Goal: Task Accomplishment & Management: Use online tool/utility

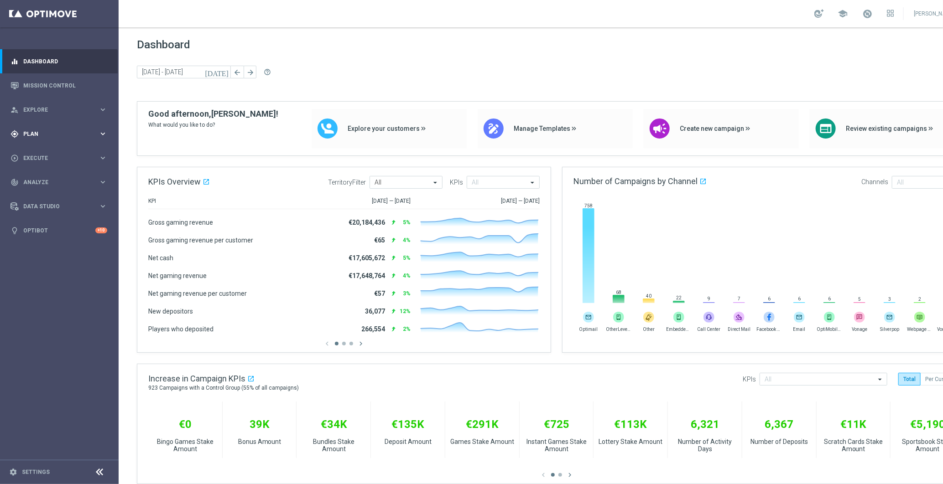
click at [68, 134] on span "Plan" at bounding box center [60, 133] width 75 height 5
click at [36, 175] on accordion "Templates keyboard_arrow_right Optimail OptiMobile In-App OptiMobile Push Embed…" at bounding box center [71, 180] width 94 height 14
click at [36, 179] on span "Templates" at bounding box center [56, 179] width 65 height 5
click at [45, 189] on div "Optimail" at bounding box center [72, 194] width 89 height 14
click at [45, 191] on link "Optimail" at bounding box center [61, 193] width 67 height 7
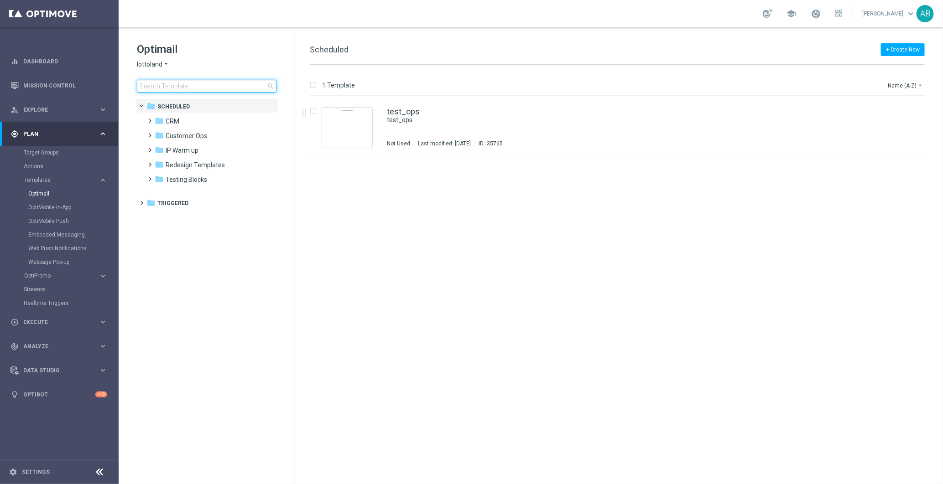
click at [179, 89] on input at bounding box center [207, 86] width 140 height 13
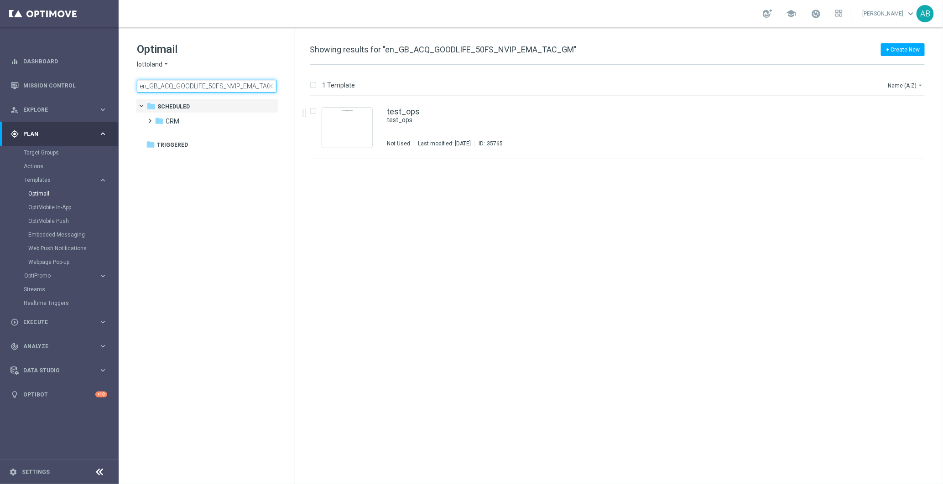
scroll to position [0, 12]
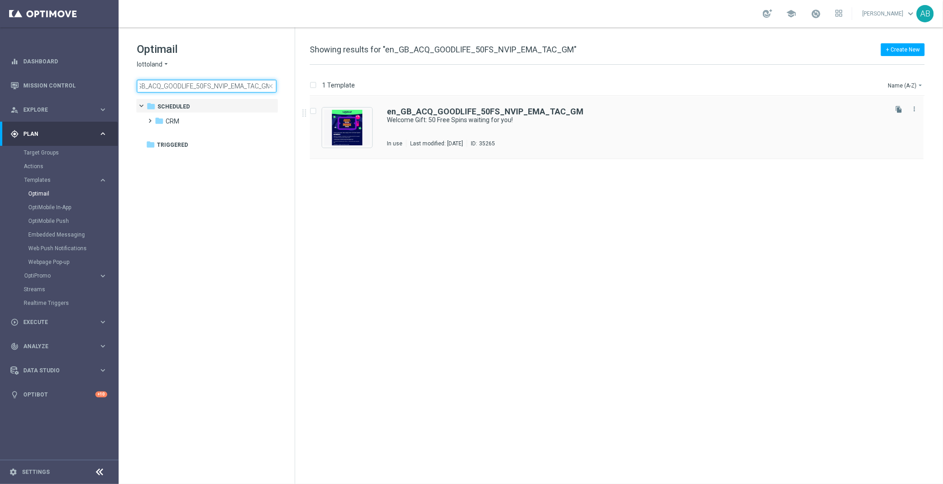
type input "en_GB_ACQ_GOODLIFE_50FS_NVIP_EMA_TAC_GM"
click at [407, 107] on div "en_GB_ACQ_GOODLIFE_50FS_NVIP_EMA_TAC_GM Welcome Gift: 50 Free Spins waiting for…" at bounding box center [617, 127] width 614 height 63
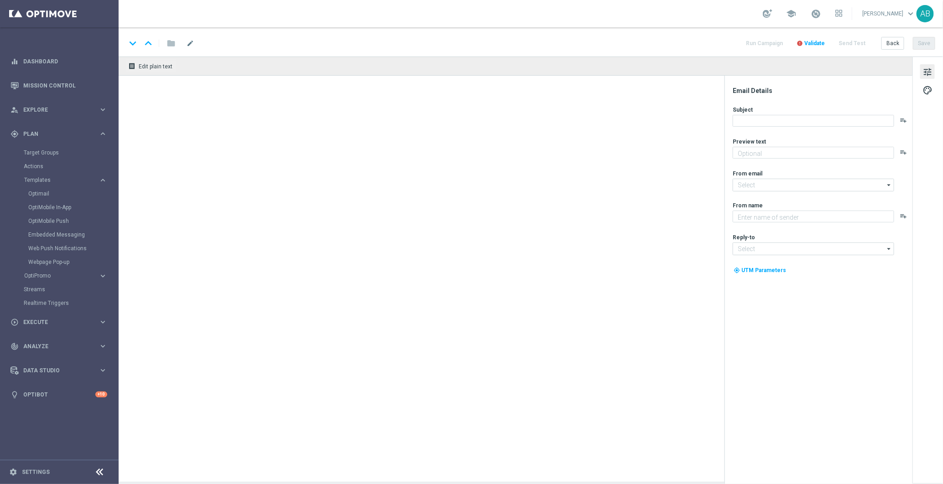
type textarea "Register [DATE] to claim your 50 Free Spins"
type textarea "Lottoland"
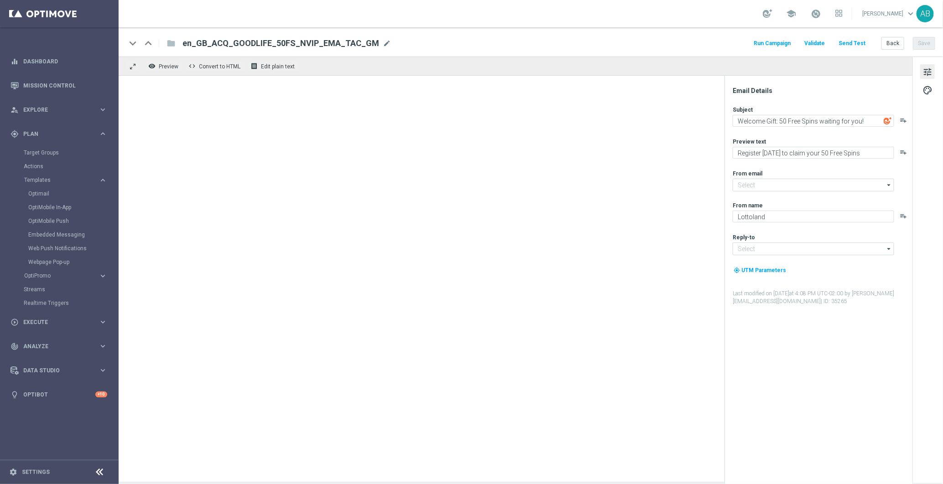
type input "[EMAIL_ADDRESS][DOMAIN_NAME]"
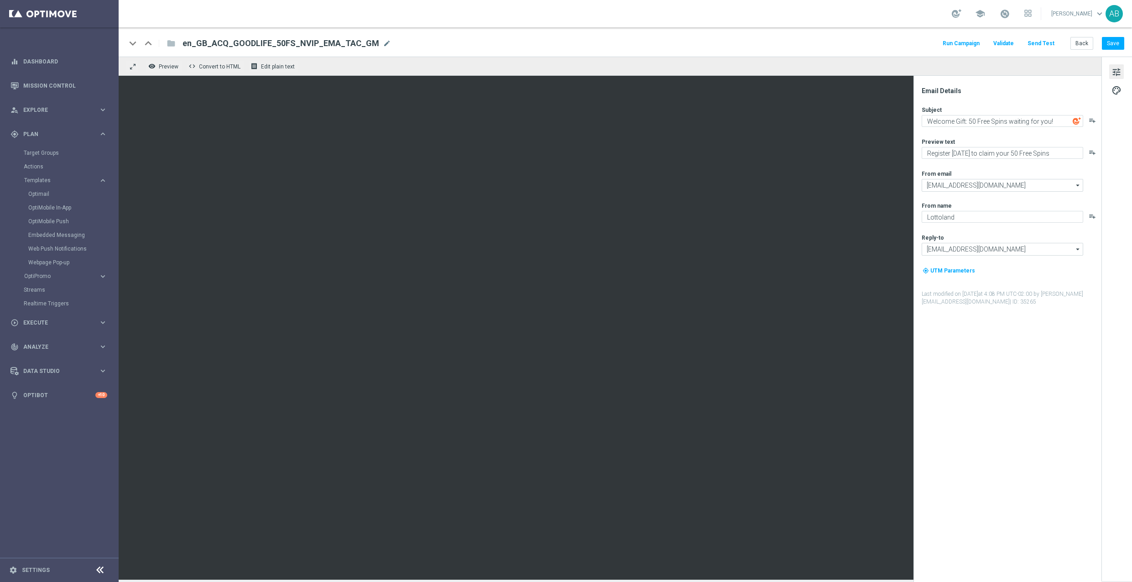
click at [267, 42] on span "en_GB_ACQ_GOODLIFE_50FS_NVIP_EMA_TAC_GM" at bounding box center [280, 43] width 197 height 11
click at [267, 42] on input "en_GB_ACQ_GOODLIFE_50FS_NVIP_EMA_TAC_GM" at bounding box center [295, 43] width 226 height 12
click at [42, 192] on link "Optimail" at bounding box center [61, 193] width 67 height 7
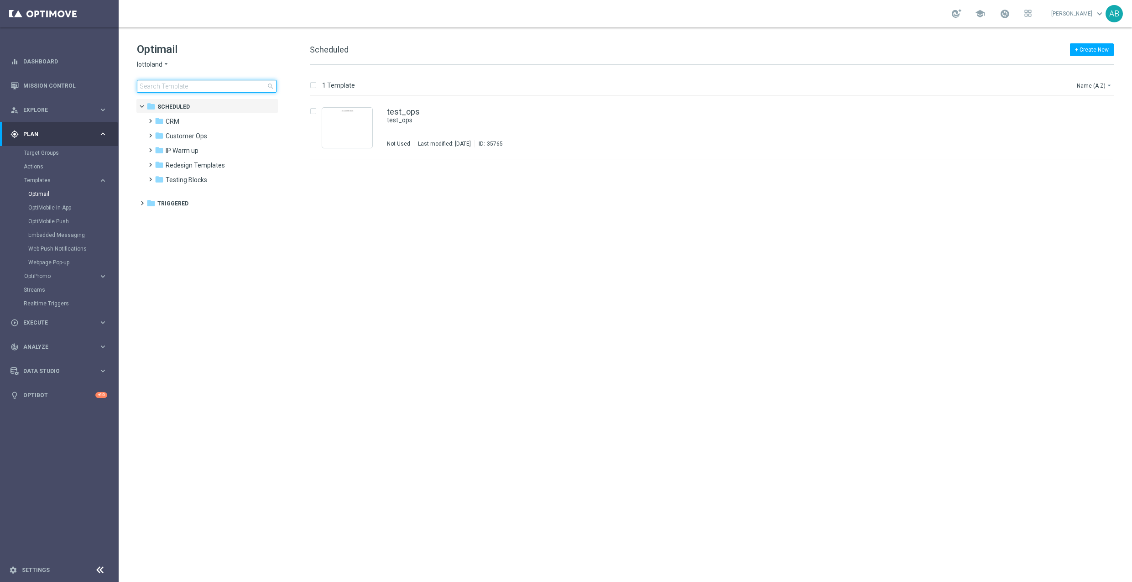
click at [184, 86] on input at bounding box center [207, 86] width 140 height 13
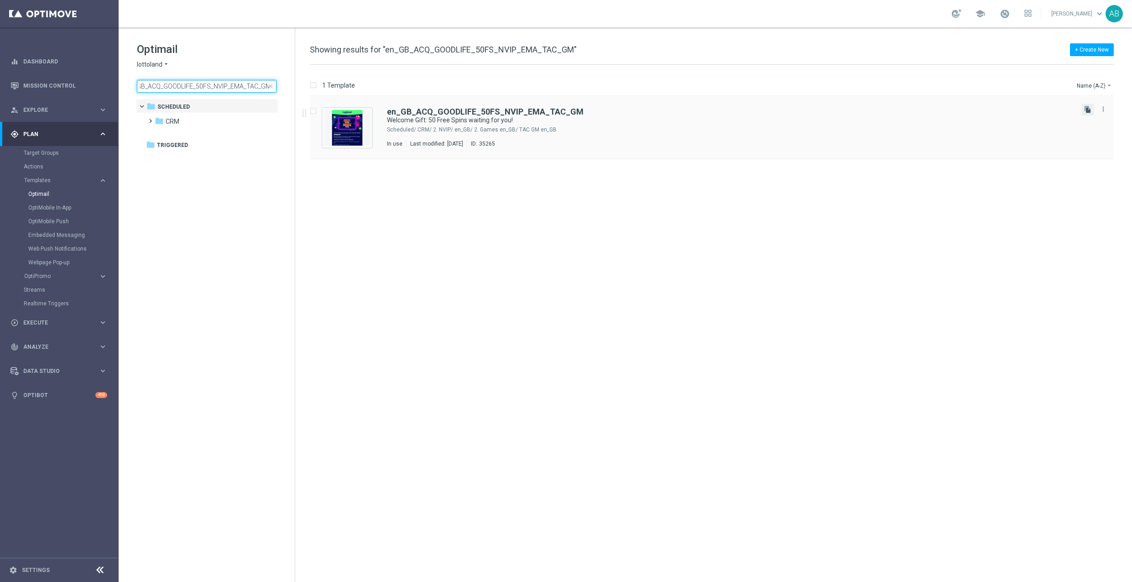
type input "en_GB_ACQ_GOODLIFE_50FS_NVIP_EMA_TAC_GM"
click at [942, 107] on icon "file_copy" at bounding box center [1087, 109] width 7 height 7
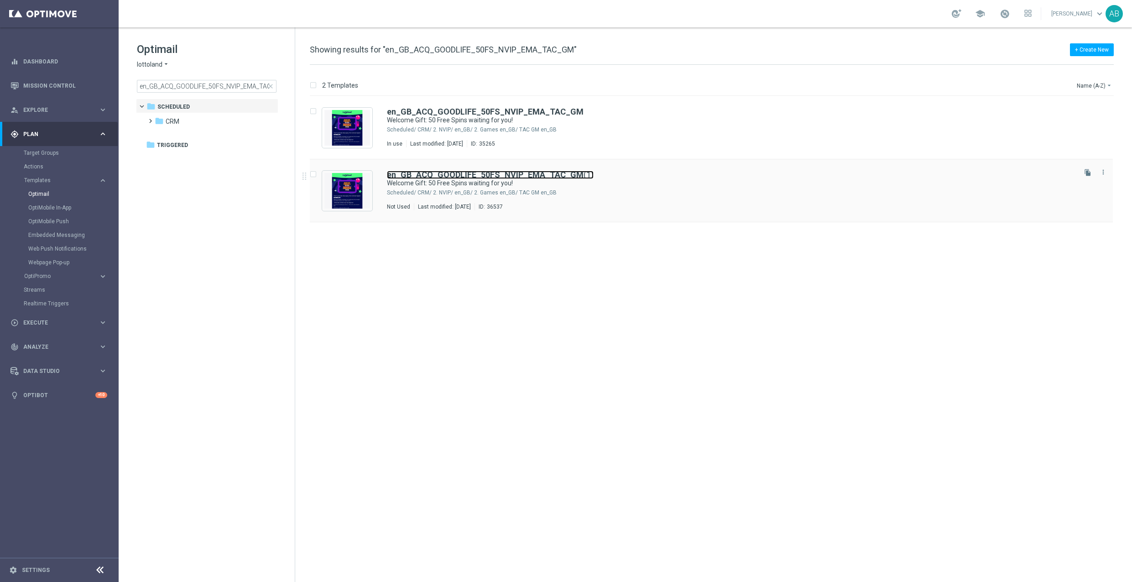
click at [545, 178] on b "en_GB_ACQ_GOODLIFE_50FS_NVIP_EMA_TAC_GM" at bounding box center [485, 175] width 197 height 10
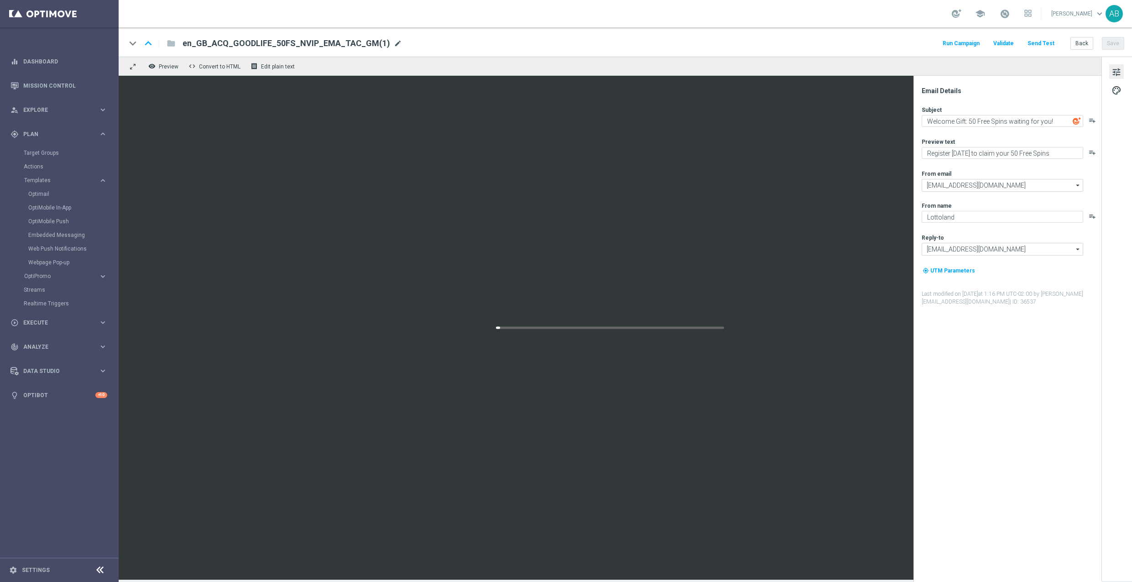
click at [394, 39] on span "mode_edit" at bounding box center [398, 43] width 8 height 8
click at [264, 42] on input "en_GB_ACQ_GOODLIFE_50FS_NVIP_EMA_TAC_GM(" at bounding box center [295, 43] width 226 height 12
click at [260, 47] on input "en_GB_ACQ_GOODLIFE_5EXTRAENTRIES_NVIP_EMA_TAC_GM(" at bounding box center [295, 43] width 226 height 12
type input "en_GB_ACQ_GOODLIFE_5_EXTRA_ENTRIES_NVIP_EMA_TAC_GM("
click at [476, 10] on div "school [PERSON_NAME] keyboard_arrow_down AB" at bounding box center [625, 13] width 1013 height 27
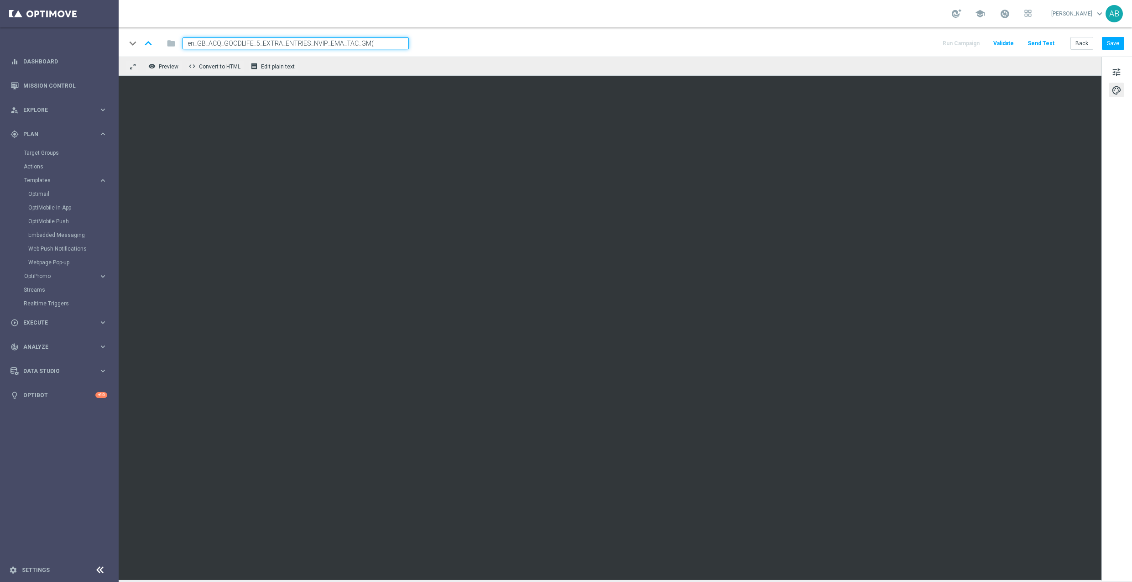
click at [739, 38] on div "keyboard_arrow_down keyboard_arrow_up folder en_GB_ACQ_GOODLIFE_5_EXTRA_ENTRIES…" at bounding box center [625, 43] width 998 height 12
click at [749, 46] on div "keyboard_arrow_down keyboard_arrow_up folder en_GB_ACQ_GOODLIFE_5_EXTRA_ENTRIES…" at bounding box center [625, 43] width 998 height 12
click at [547, 42] on div "keyboard_arrow_down keyboard_arrow_up folder en_GB_ACQ_GOODLIFE_5_EXTRA_ENTRIES…" at bounding box center [625, 43] width 998 height 12
click at [523, 45] on div "keyboard_arrow_down keyboard_arrow_up folder en_GB_ACQ_GOODLIFE_5_EXTRA_ENTRIES…" at bounding box center [625, 43] width 998 height 12
click at [942, 139] on div "tune palette" at bounding box center [1116, 319] width 31 height 524
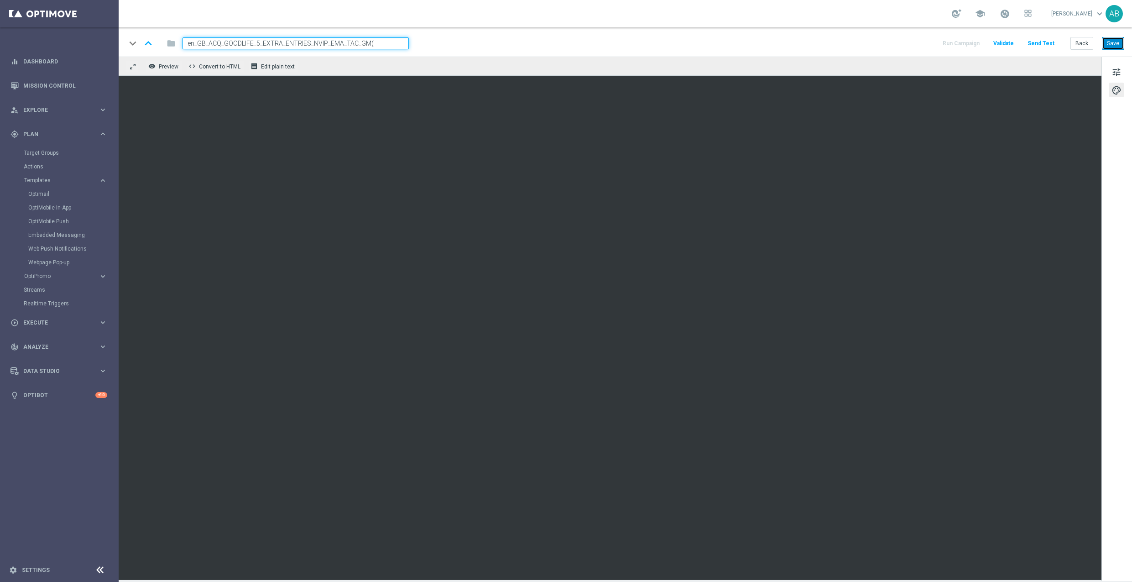
click at [942, 41] on button "Save" at bounding box center [1113, 43] width 22 height 13
click at [162, 62] on button "remove_red_eye Preview" at bounding box center [164, 66] width 36 height 12
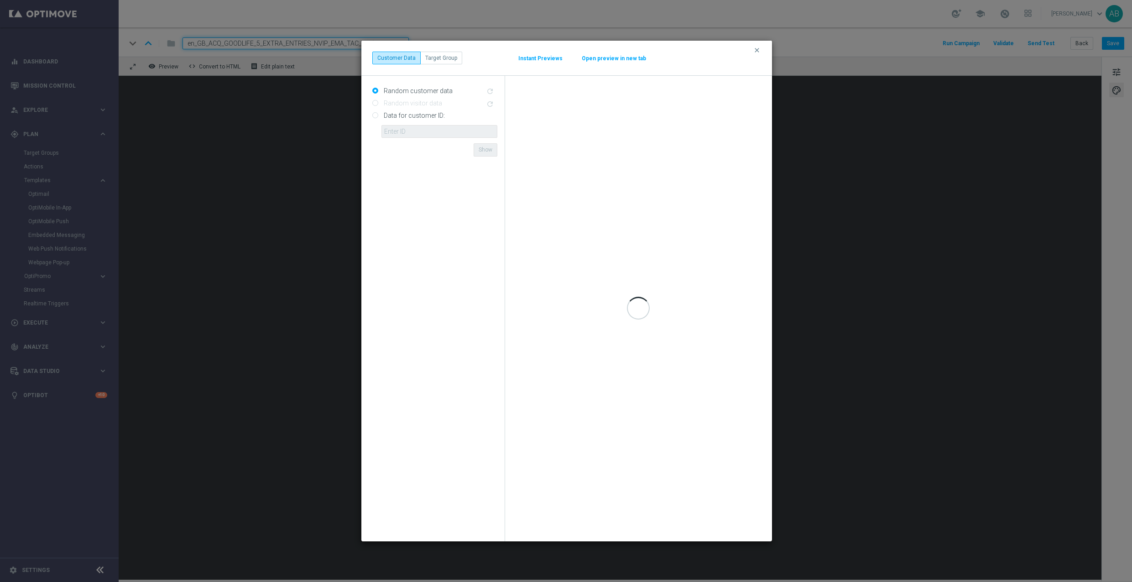
click at [409, 117] on label "Data for customer ID:" at bounding box center [412, 115] width 63 height 8
click at [378, 117] on input "Data for customer ID:" at bounding box center [375, 116] width 6 height 6
radio input "true"
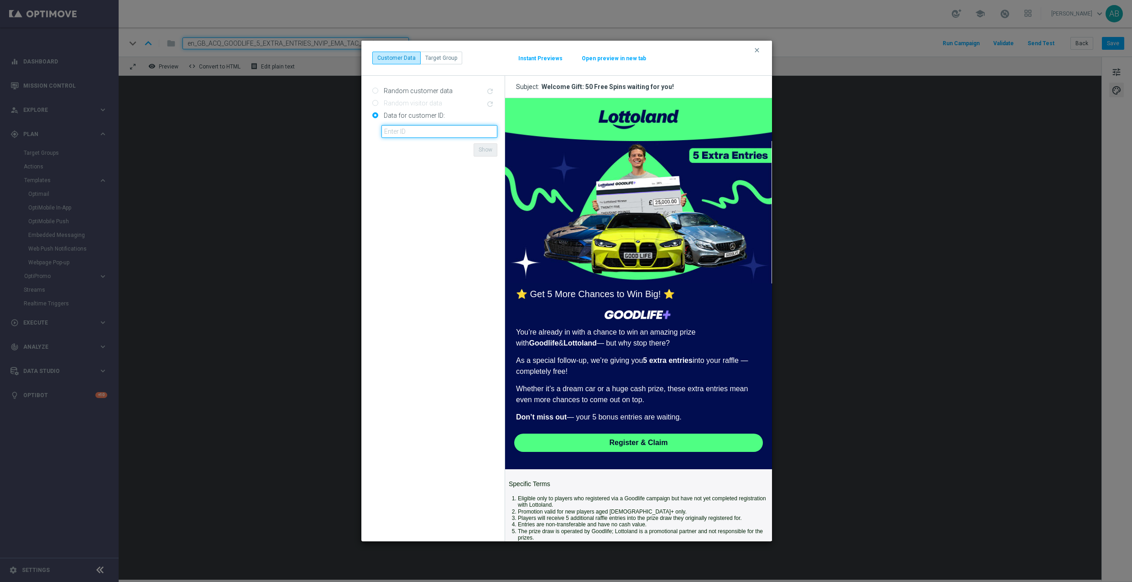
click at [420, 138] on input "text" at bounding box center [439, 131] width 116 height 13
type input "4832825"
click at [487, 150] on button "Show" at bounding box center [485, 149] width 24 height 13
click at [556, 57] on button "Instant Previews" at bounding box center [540, 58] width 45 height 7
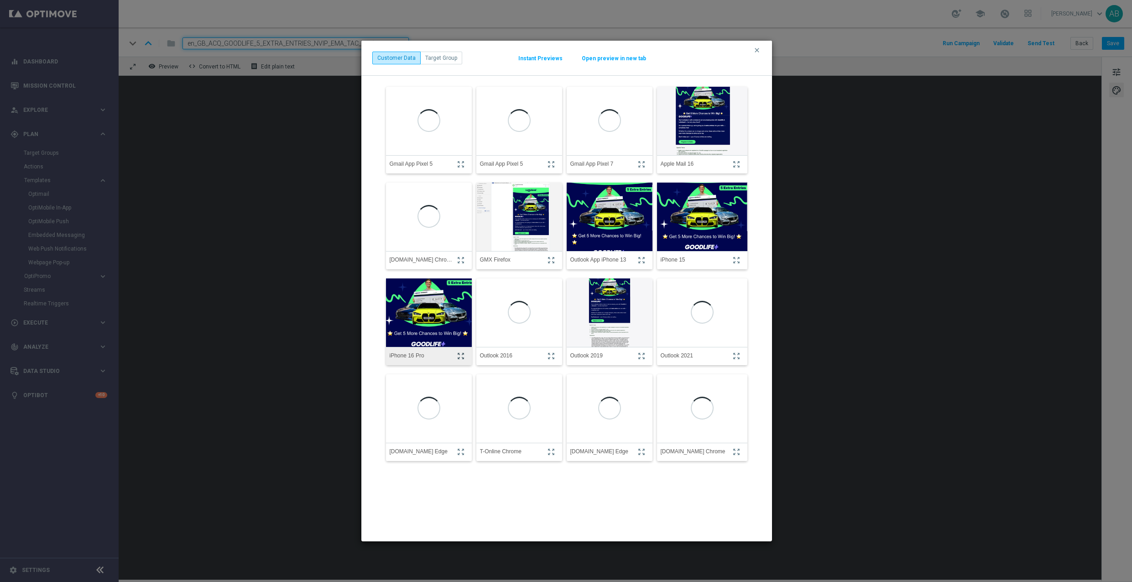
click at [462, 351] on button "zoom_out_map" at bounding box center [462, 356] width 12 height 11
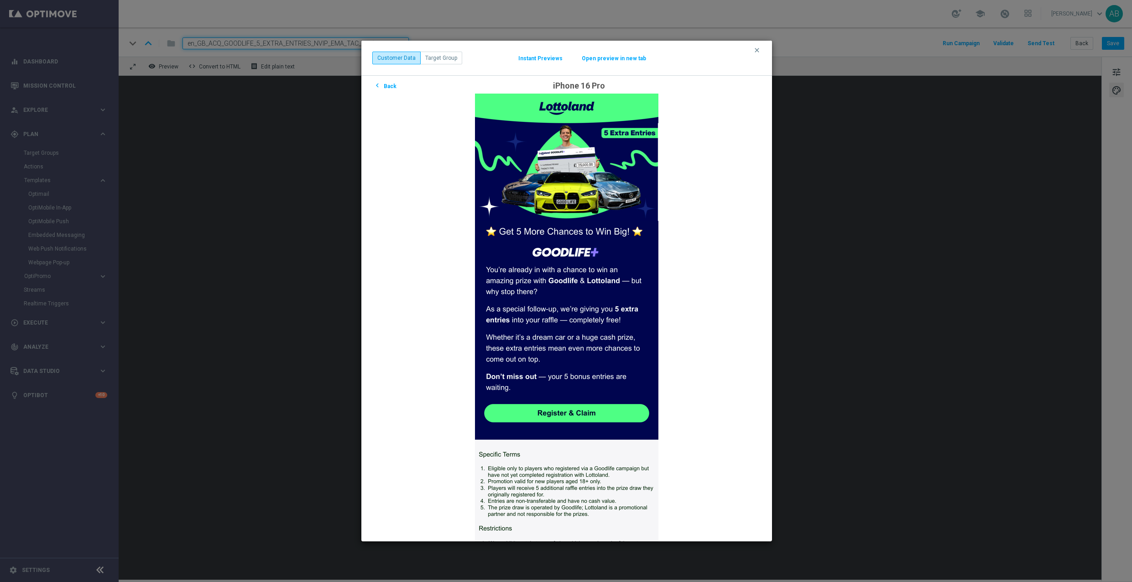
scroll to position [8, 0]
click at [758, 51] on icon "clear" at bounding box center [756, 50] width 7 height 7
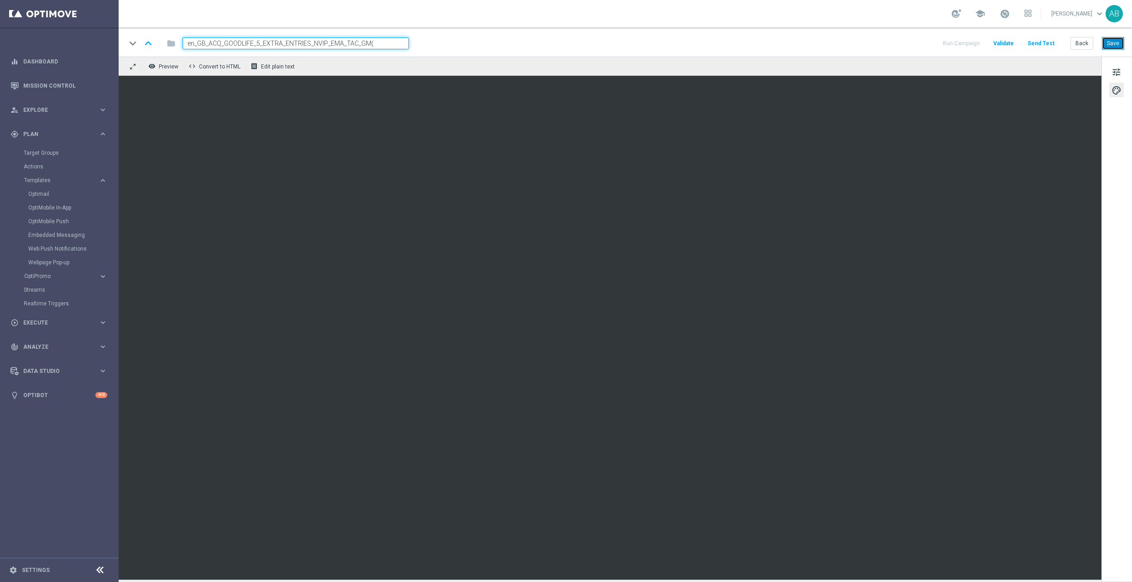
click at [942, 40] on button "Save" at bounding box center [1113, 43] width 22 height 13
click at [942, 42] on button "Save" at bounding box center [1113, 43] width 22 height 13
click at [285, 41] on input "en_GB_ACQ_GOODLIFE_5_EXTRA_ENTRIES_NVIP_EMA_TAC_GM(" at bounding box center [295, 43] width 226 height 12
